Goal: Task Accomplishment & Management: Manage account settings

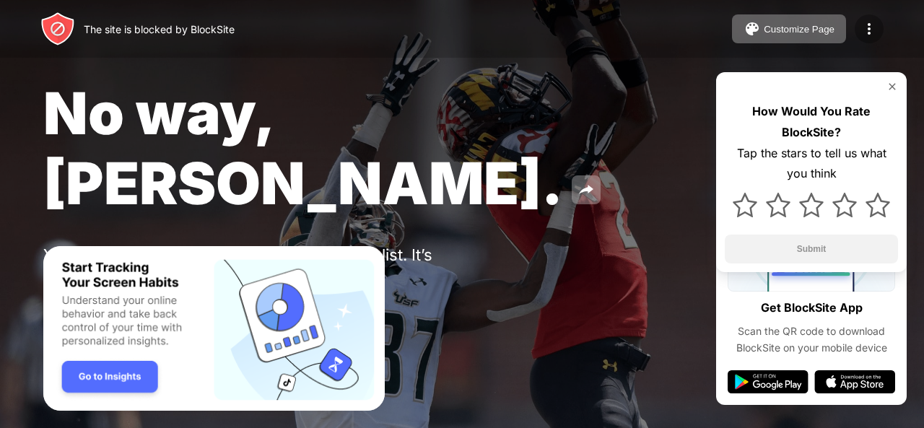
click at [866, 29] on img at bounding box center [868, 28] width 17 height 17
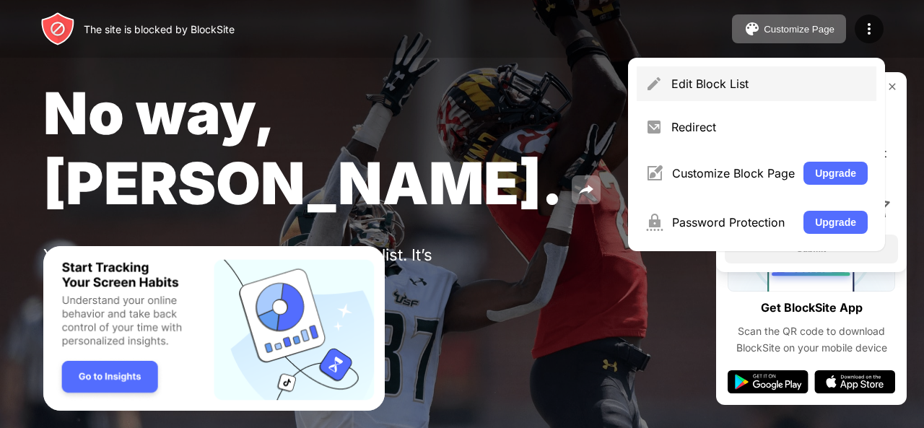
click at [741, 86] on div "Edit Block List" at bounding box center [769, 83] width 196 height 14
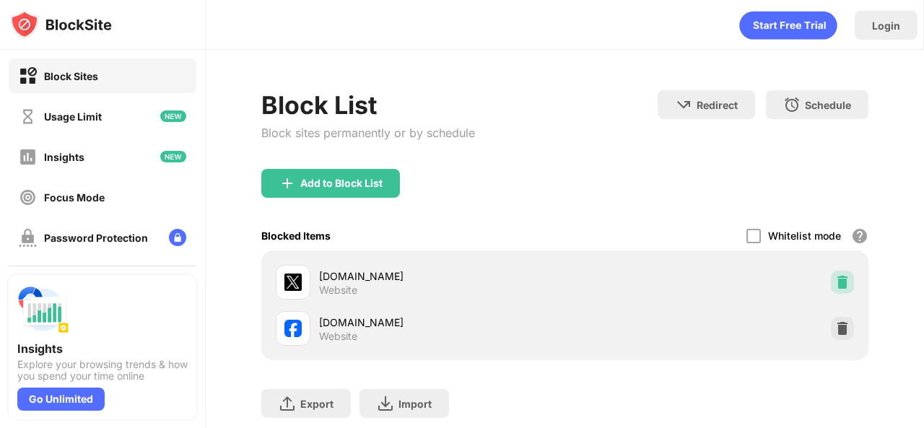
click at [835, 286] on img at bounding box center [842, 282] width 14 height 14
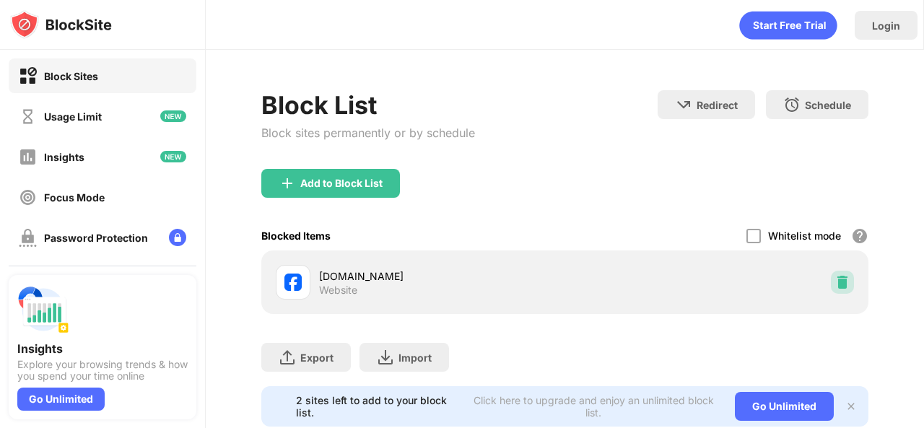
click at [835, 282] on img at bounding box center [842, 282] width 14 height 14
